Goal: Navigation & Orientation: Find specific page/section

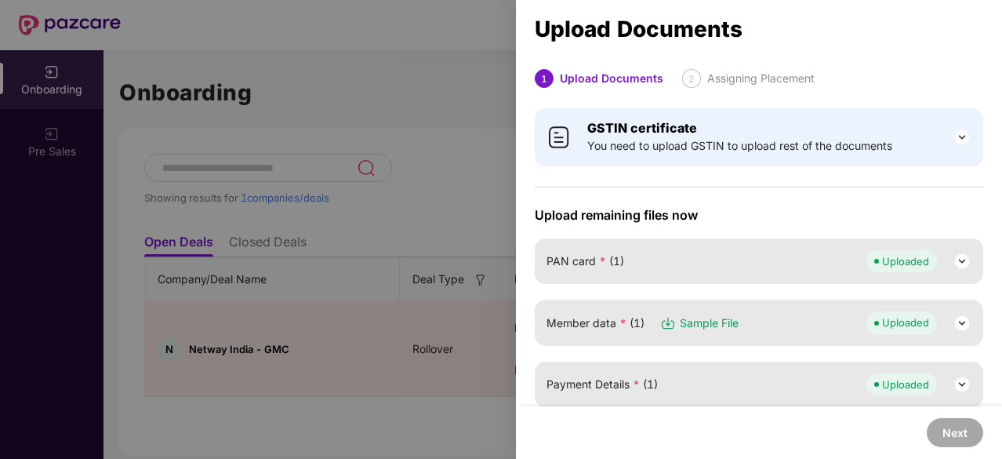
click at [348, 85] on div at bounding box center [501, 229] width 1002 height 459
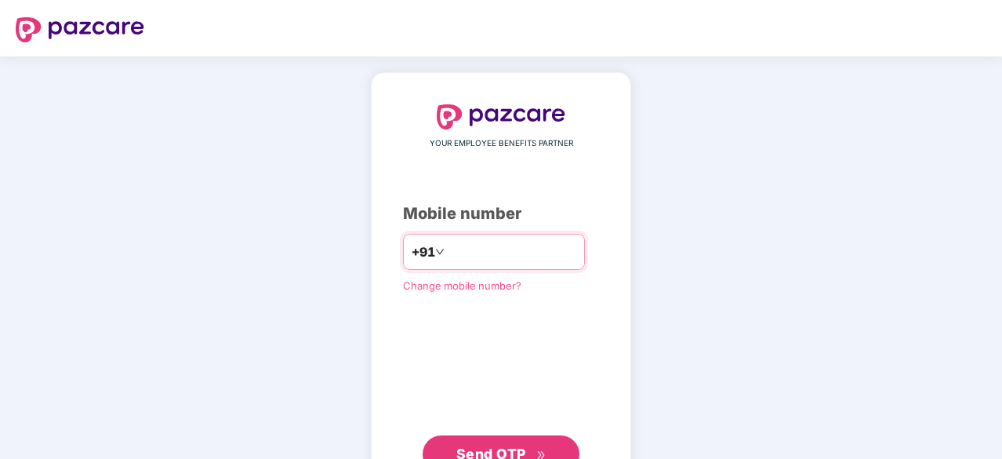
scroll to position [60, 0]
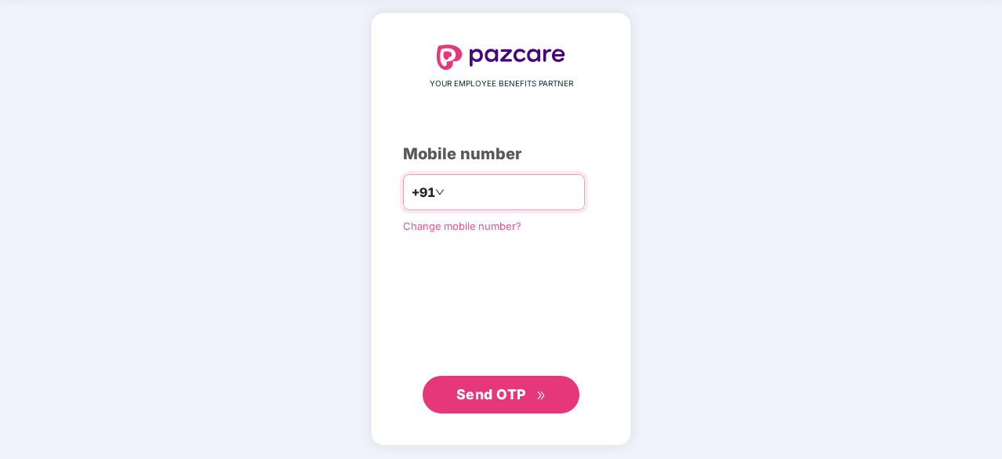
type input "**********"
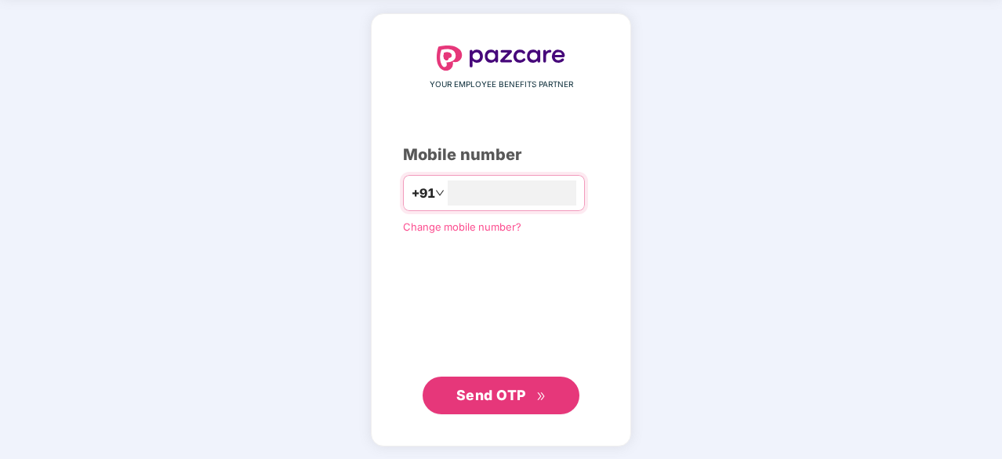
click at [483, 403] on span "Send OTP" at bounding box center [501, 395] width 90 height 22
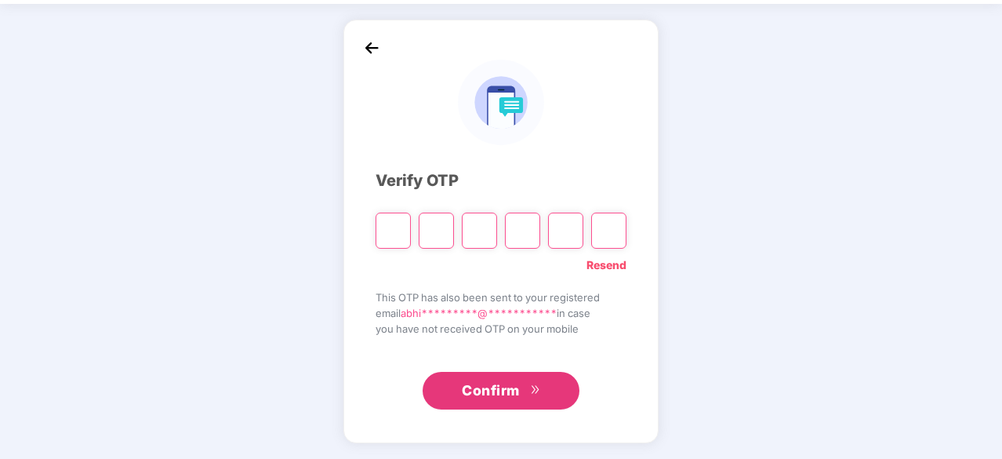
scroll to position [52, 0]
type input "*"
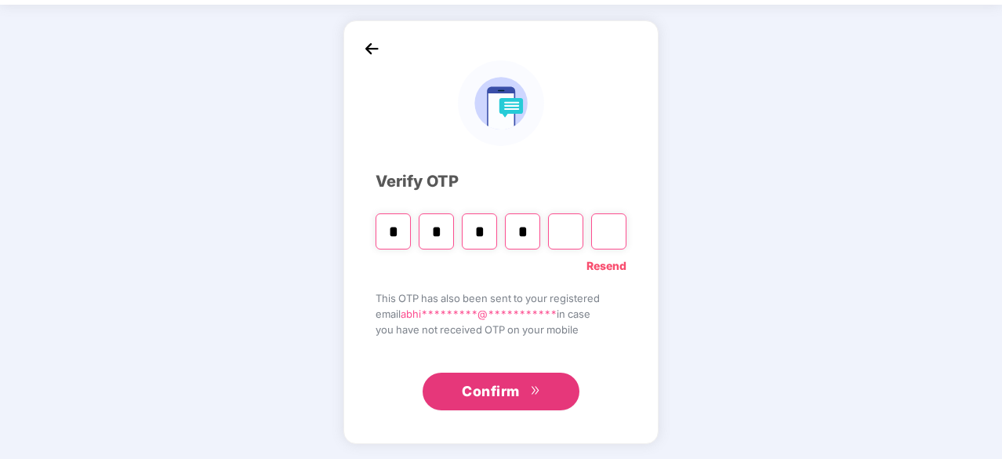
type input "*"
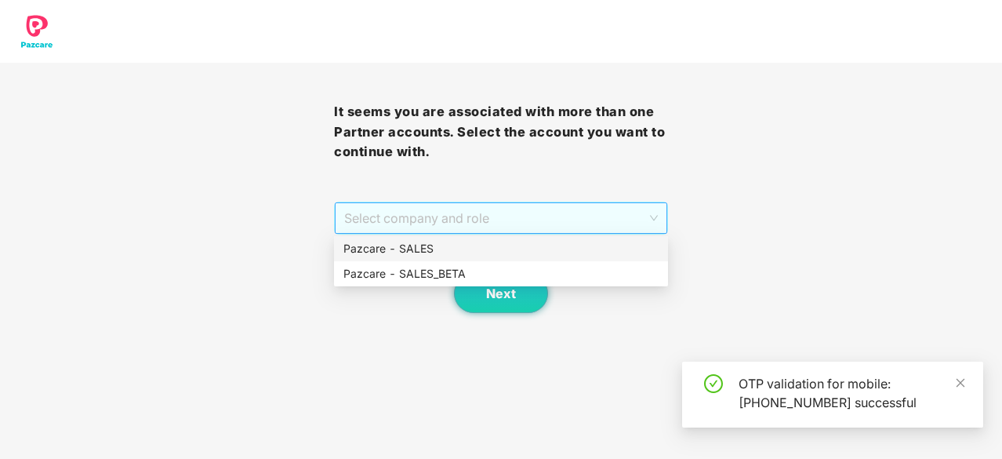
click at [508, 223] on span "Select company and role" at bounding box center [501, 218] width 314 height 30
click at [470, 258] on div "Pazcare - SALES" at bounding box center [501, 248] width 334 height 25
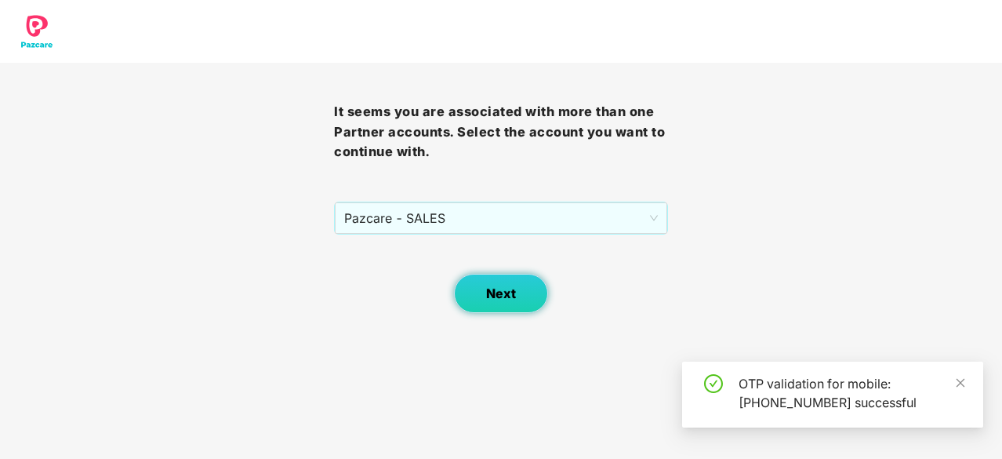
click at [500, 295] on span "Next" at bounding box center [501, 293] width 30 height 15
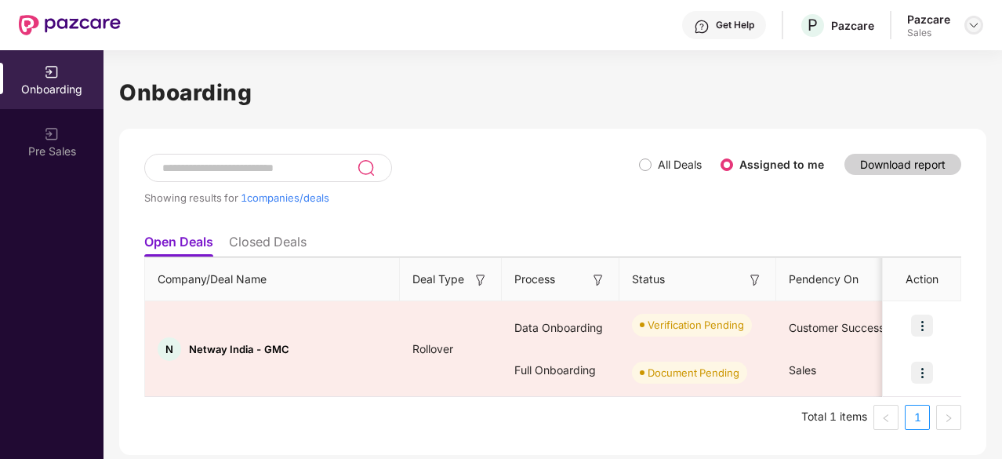
click at [977, 27] on img at bounding box center [974, 25] width 13 height 13
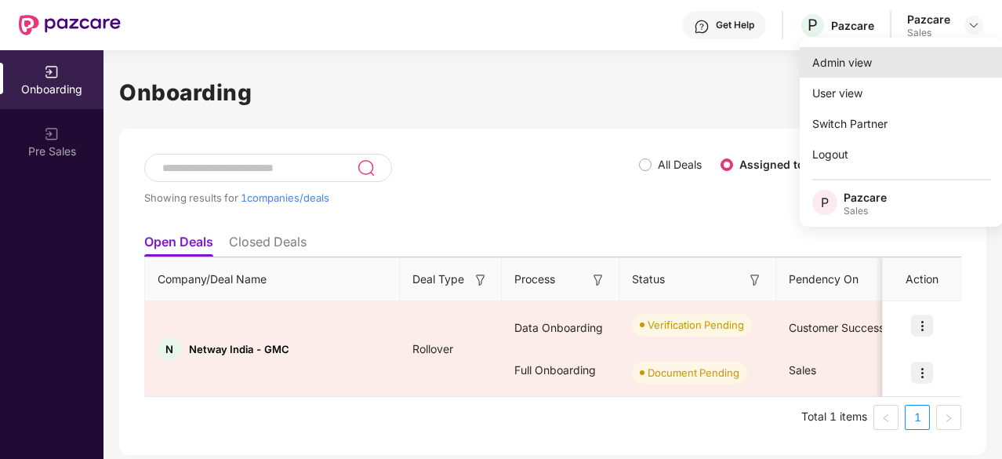
click at [910, 62] on div "Admin view" at bounding box center [902, 62] width 204 height 31
